Goal: Find specific page/section

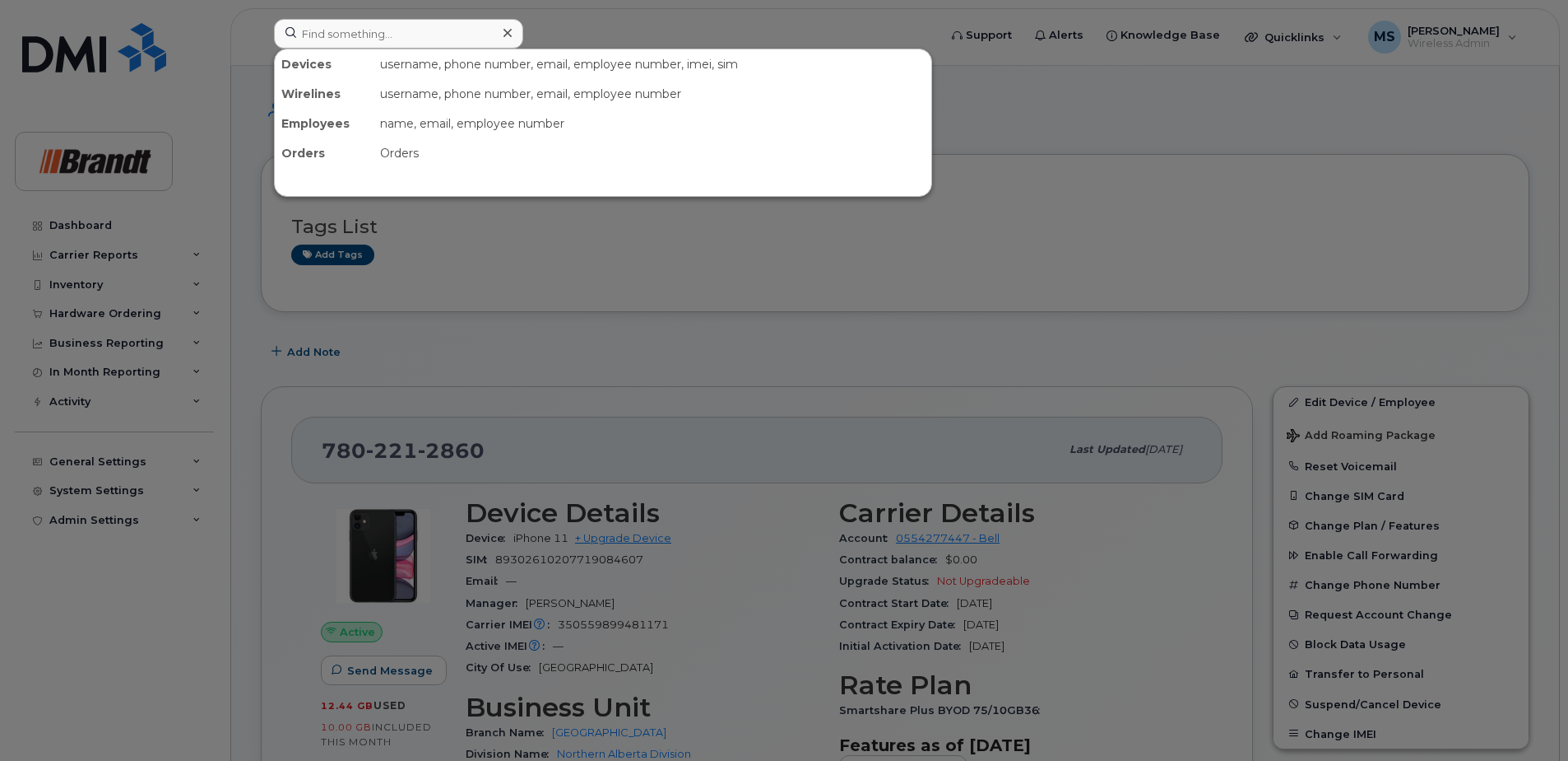
click at [427, 48] on input at bounding box center [398, 34] width 249 height 30
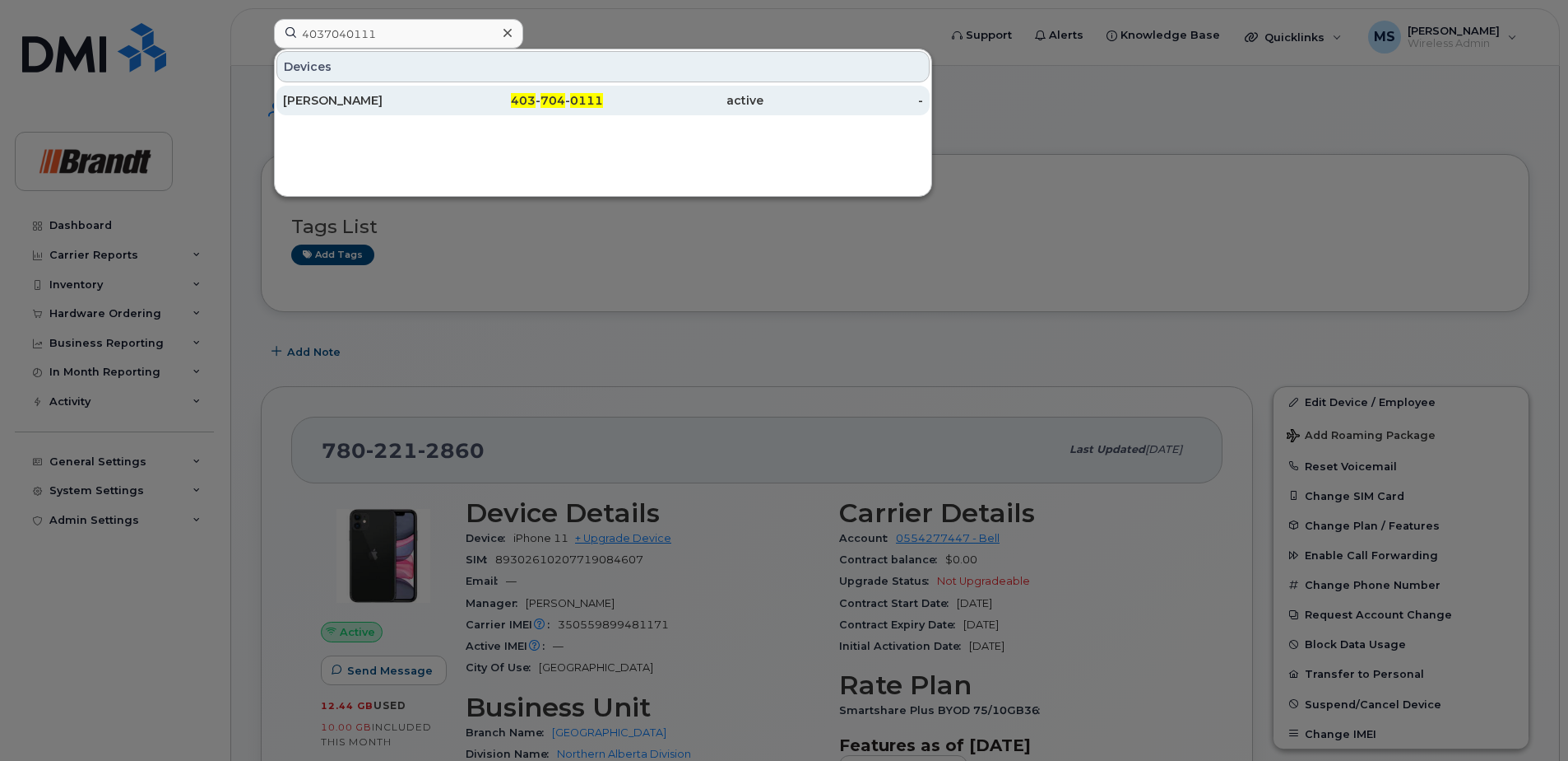
type input "4037040111"
click at [763, 87] on div "active" at bounding box center [844, 100] width 161 height 30
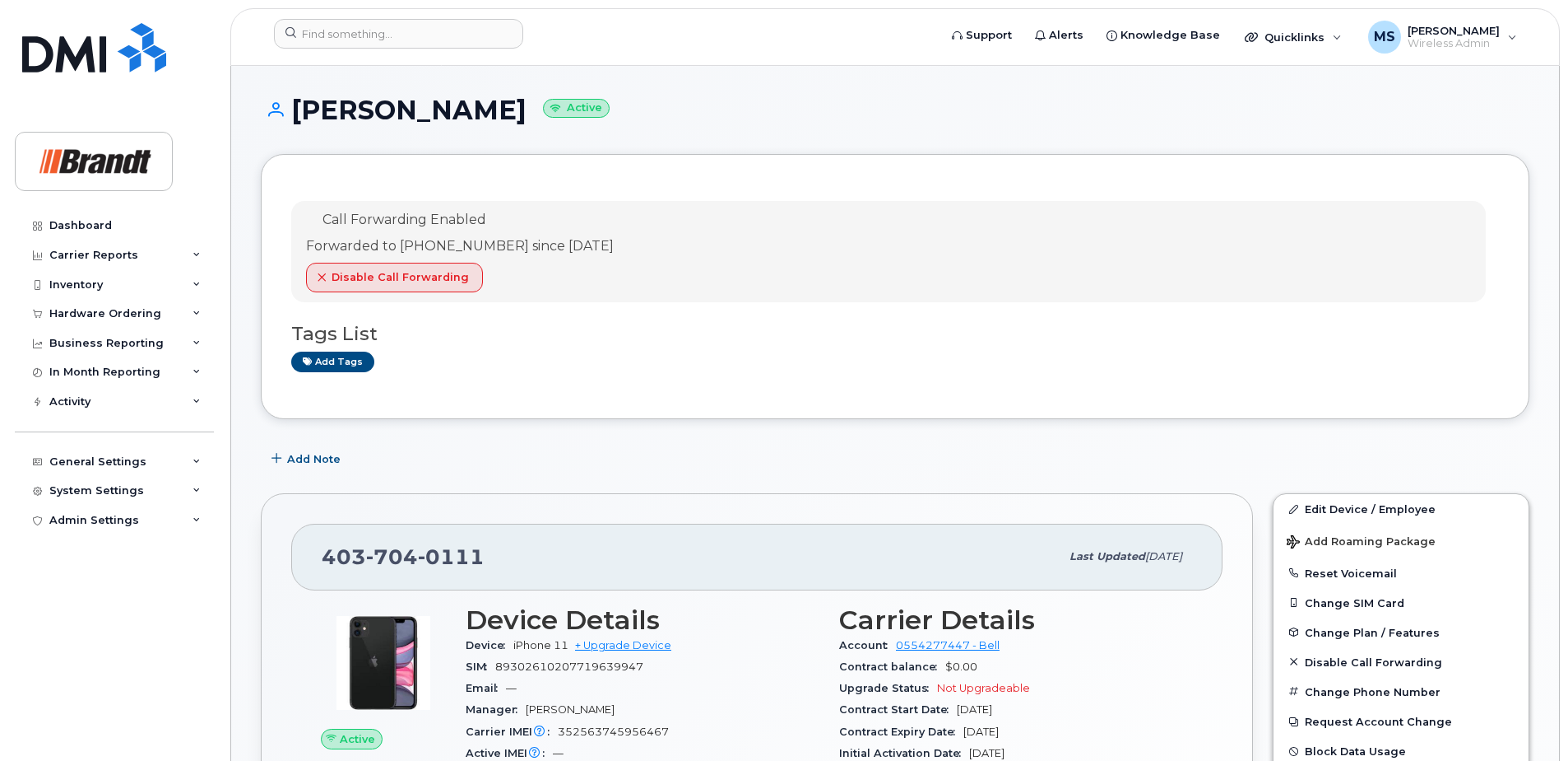
click at [516, 18] on header "Support Alerts Knowledge Base Quicklinks Suspend / Cancel Device Change SIM Car…" at bounding box center [896, 37] width 1329 height 58
click at [475, 29] on input at bounding box center [398, 34] width 249 height 30
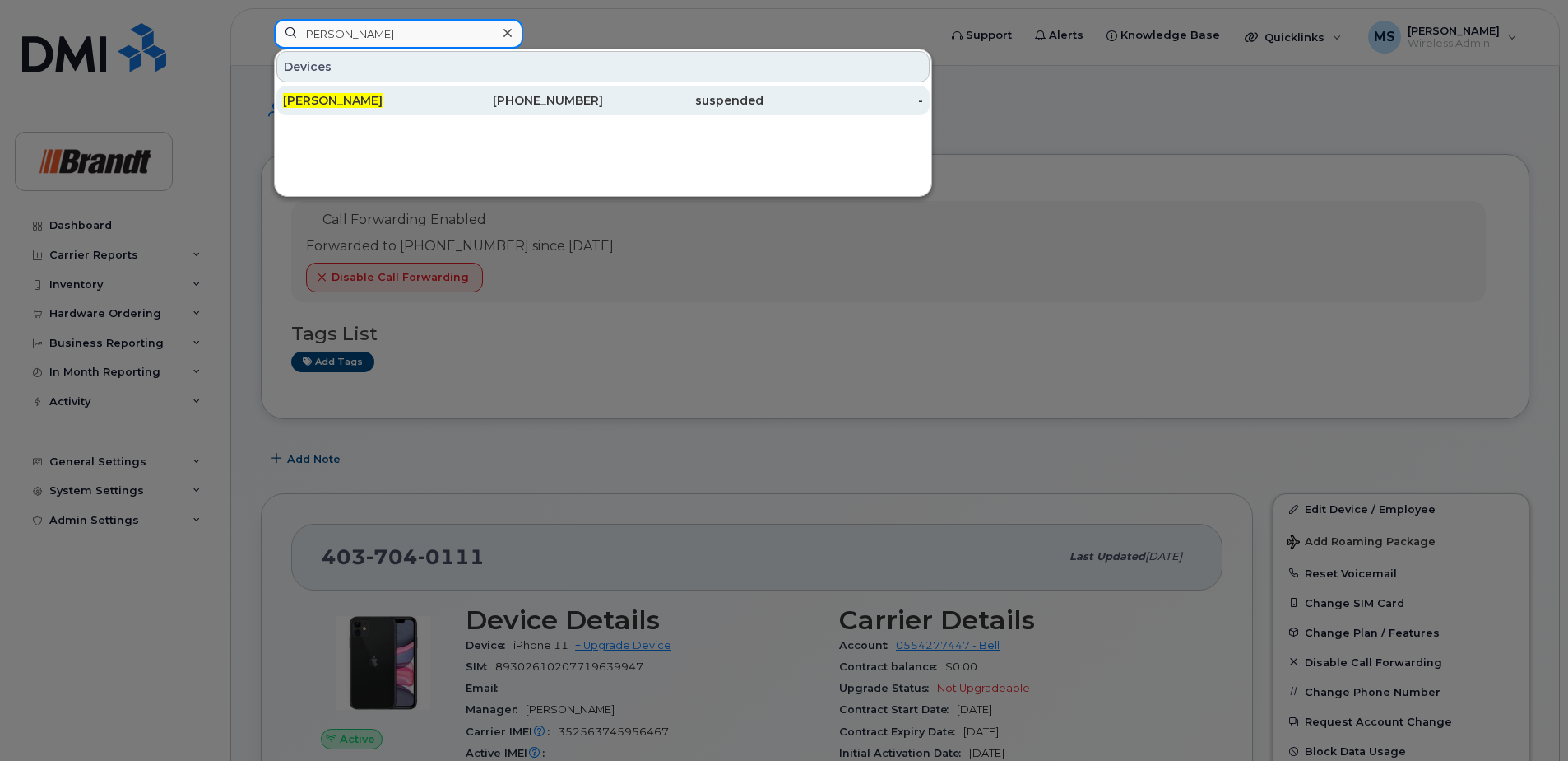
type input "[PERSON_NAME]"
click at [603, 109] on div "[PHONE_NUMBER]" at bounding box center [684, 100] width 161 height 30
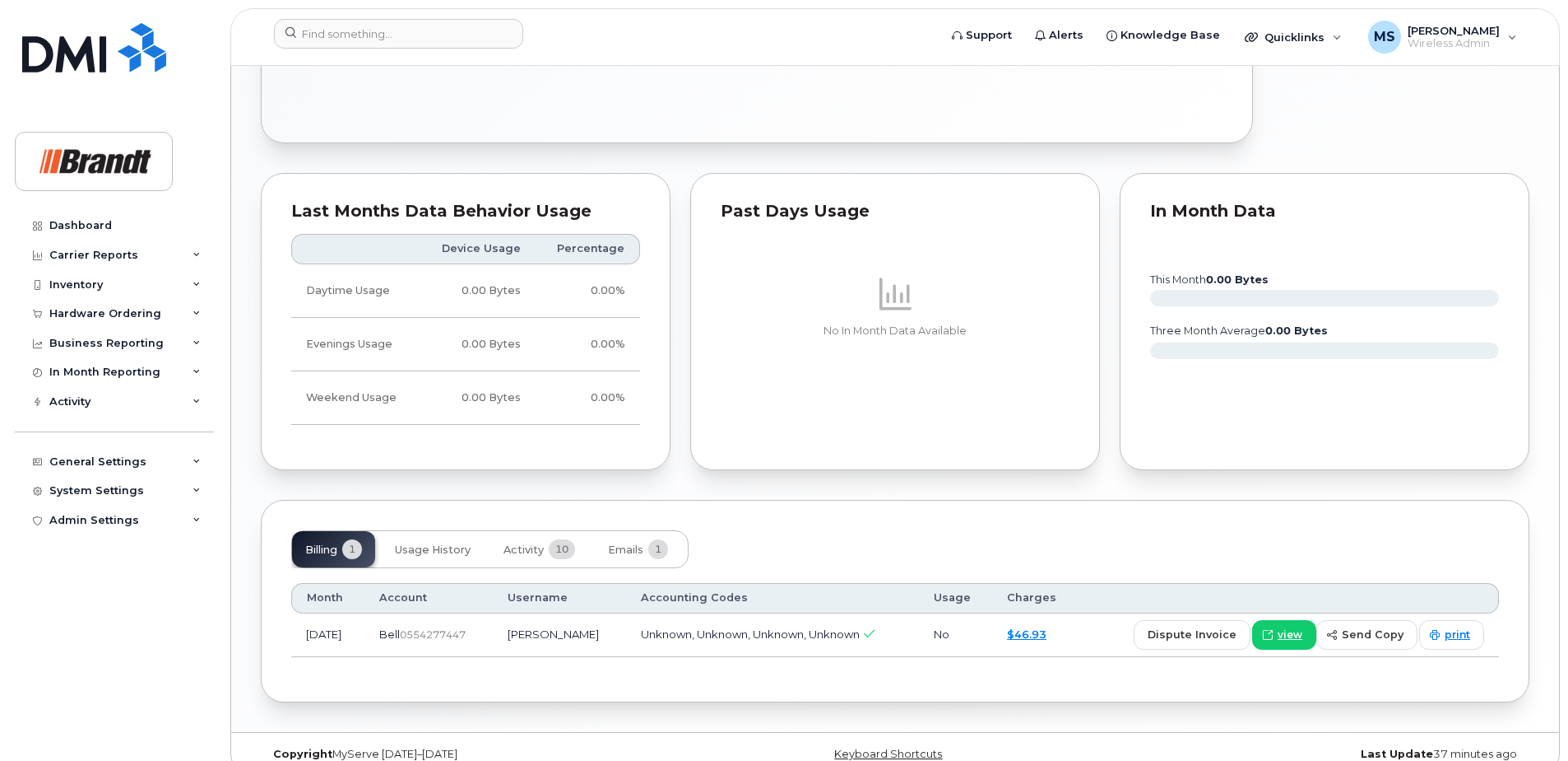
scroll to position [807, 0]
